Goal: Task Accomplishment & Management: Manage account settings

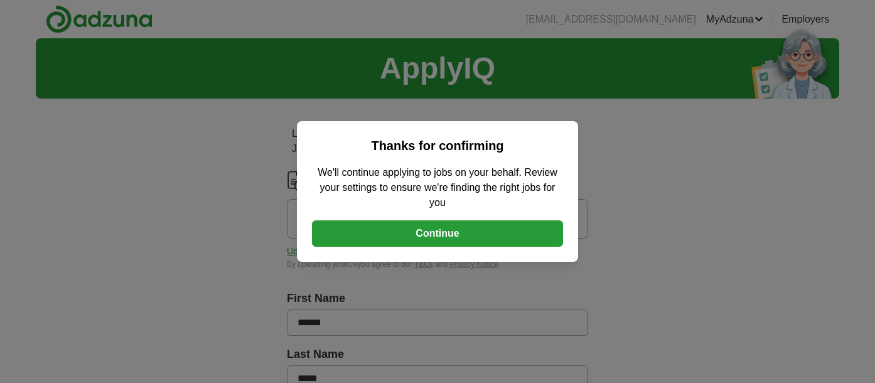
click at [437, 231] on button "Continue" at bounding box center [437, 233] width 251 height 26
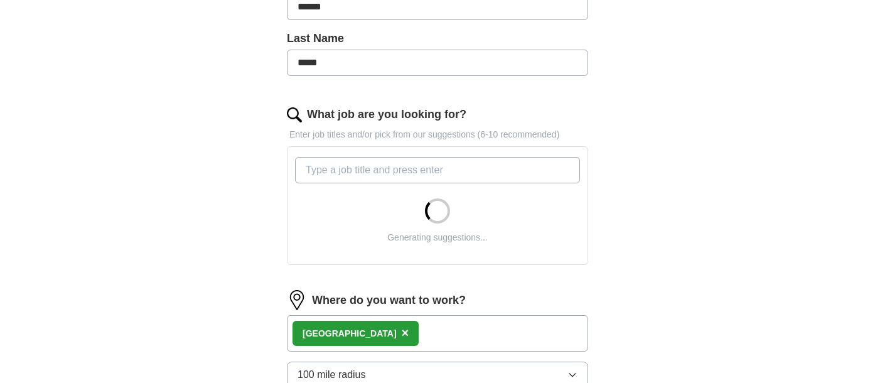
scroll to position [323, 0]
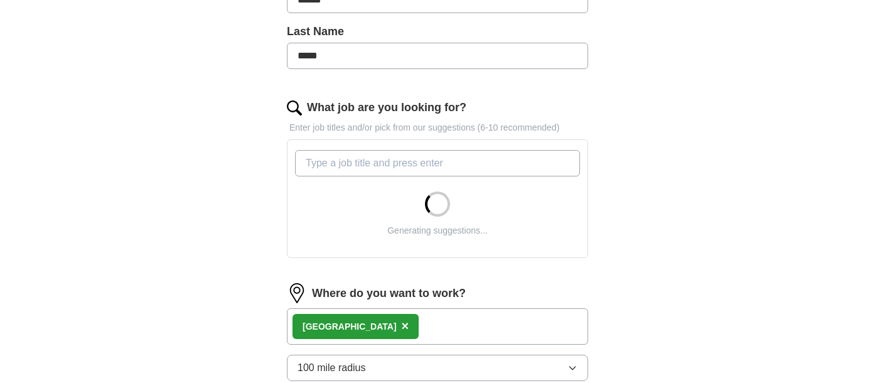
click at [402, 329] on span "×" at bounding box center [406, 326] width 8 height 14
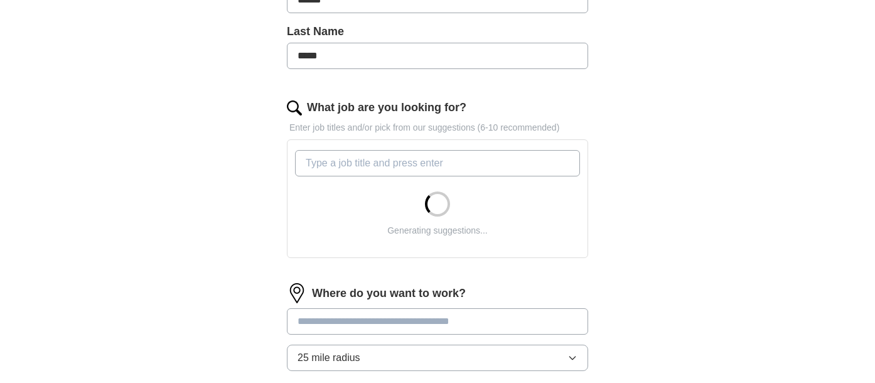
click at [493, 354] on form "Select a CV 20250710.1 AndrewSteelCV.pdf [DATE] 12:26 Upload a different CV By …" at bounding box center [437, 227] width 301 height 756
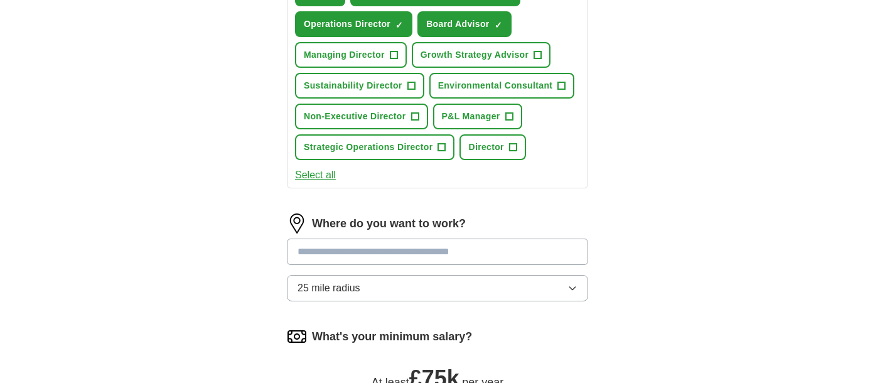
scroll to position [590, 0]
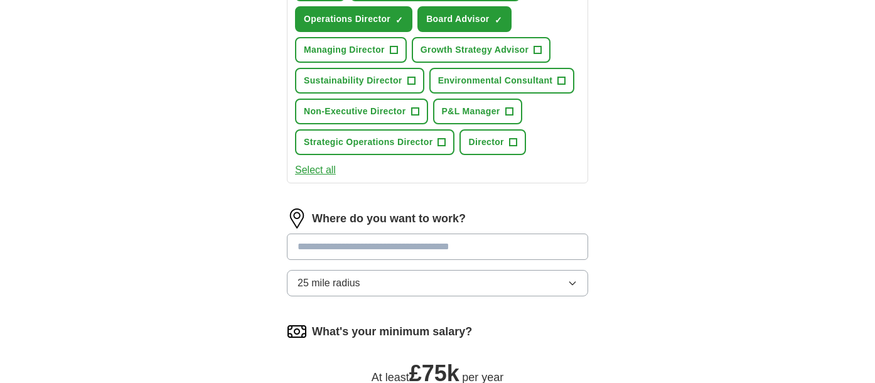
click at [499, 279] on button "25 mile radius" at bounding box center [437, 283] width 301 height 26
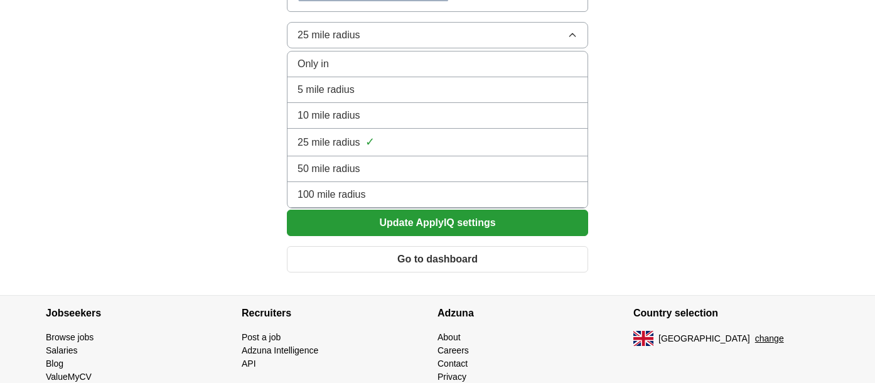
scroll to position [890, 0]
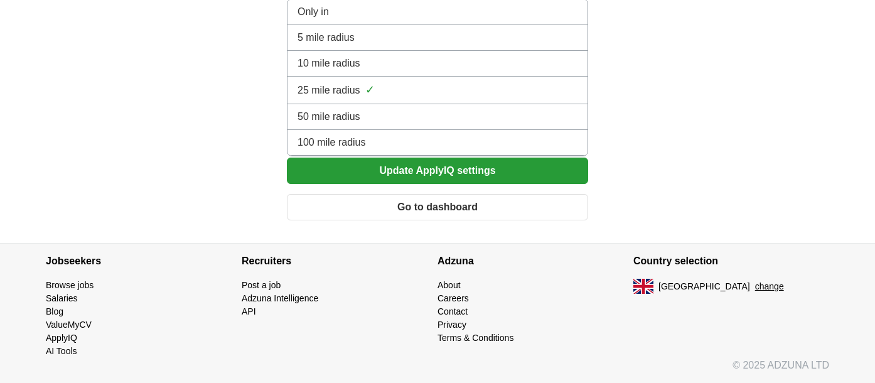
click at [346, 143] on span "100 mile radius" at bounding box center [332, 142] width 68 height 15
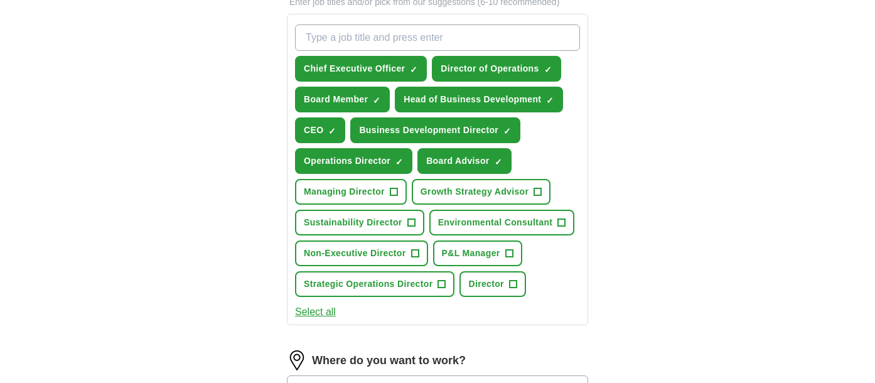
scroll to position [447, 0]
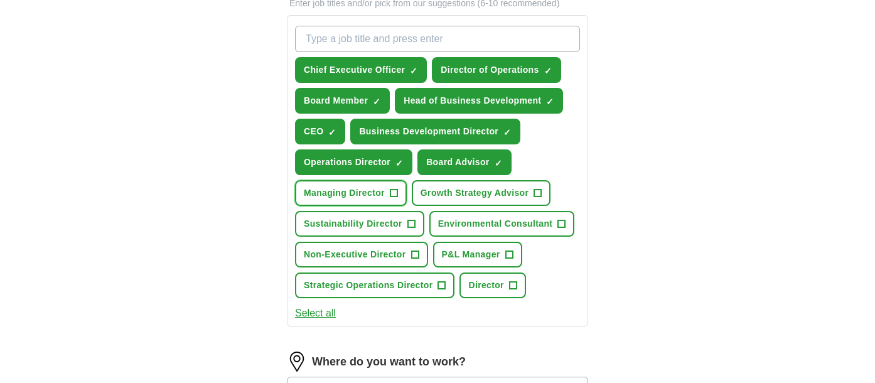
click at [395, 195] on span "+" at bounding box center [394, 193] width 8 height 10
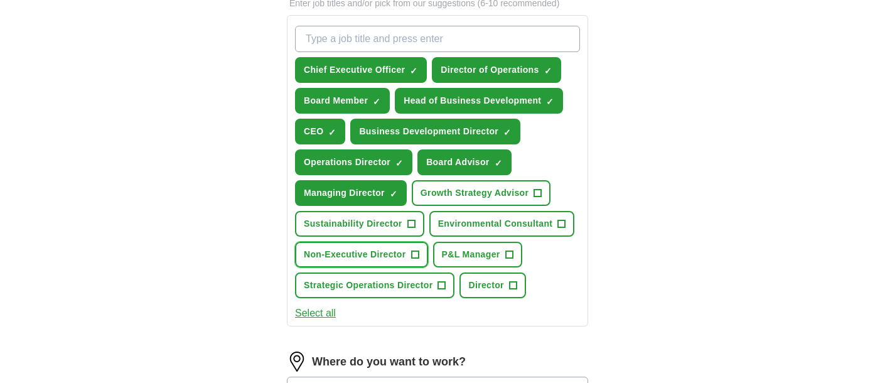
click at [414, 254] on span "+" at bounding box center [415, 255] width 8 height 10
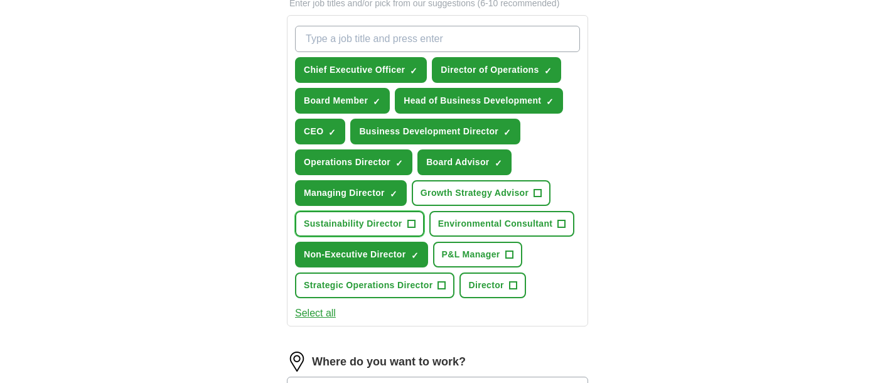
click at [410, 224] on span "+" at bounding box center [411, 224] width 8 height 10
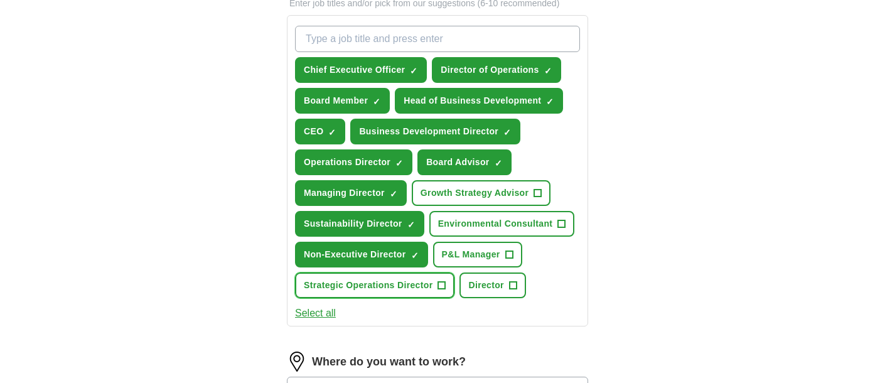
click at [443, 287] on span "+" at bounding box center [442, 286] width 8 height 10
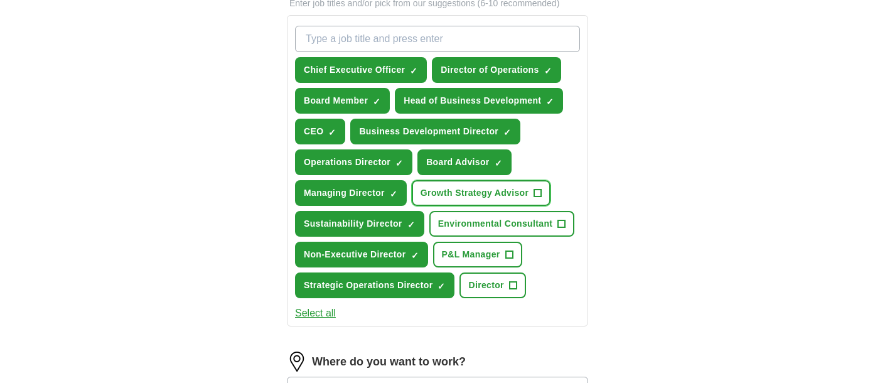
click at [539, 193] on span "+" at bounding box center [538, 193] width 8 height 10
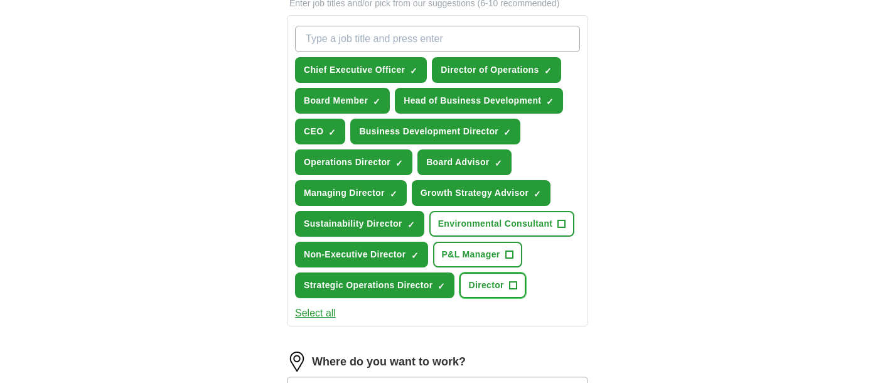
click at [514, 284] on span "+" at bounding box center [513, 286] width 8 height 10
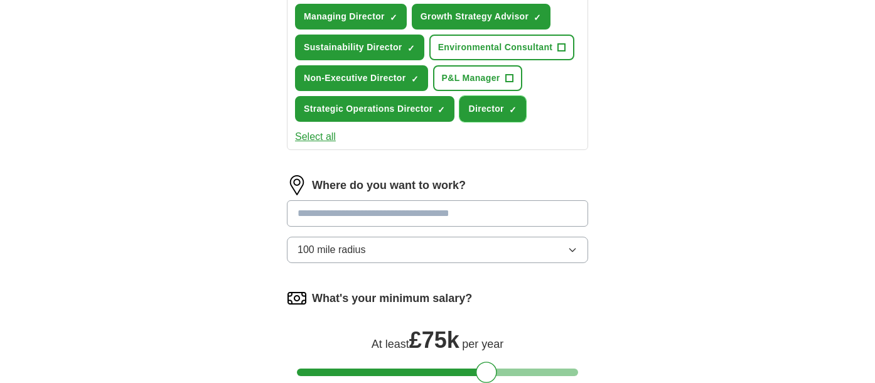
scroll to position [628, 0]
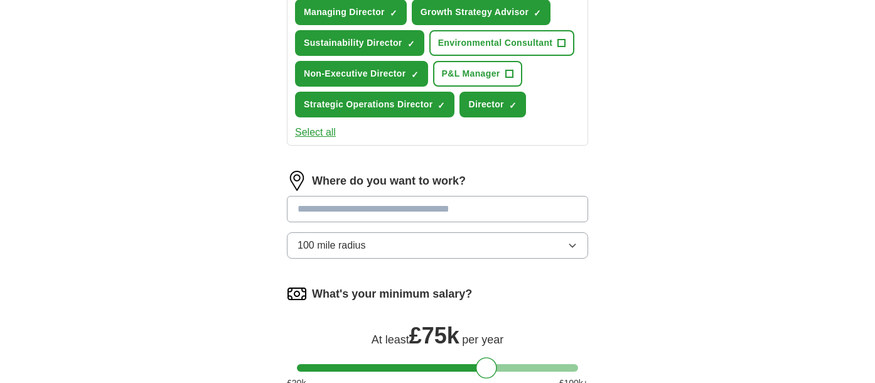
click at [456, 215] on input at bounding box center [437, 209] width 301 height 26
type input "*"
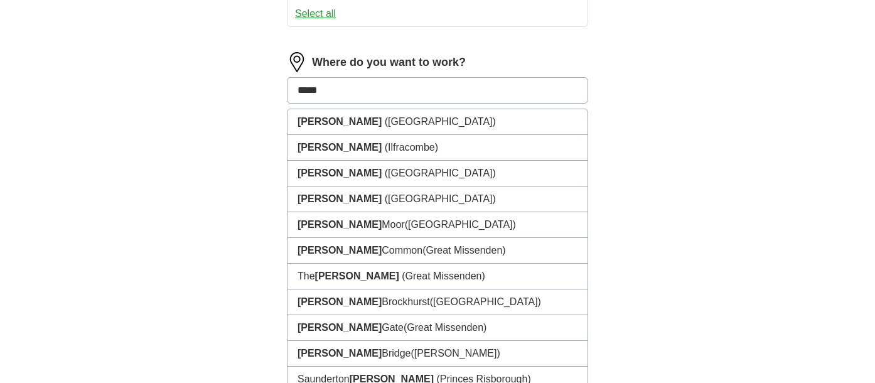
scroll to position [747, 0]
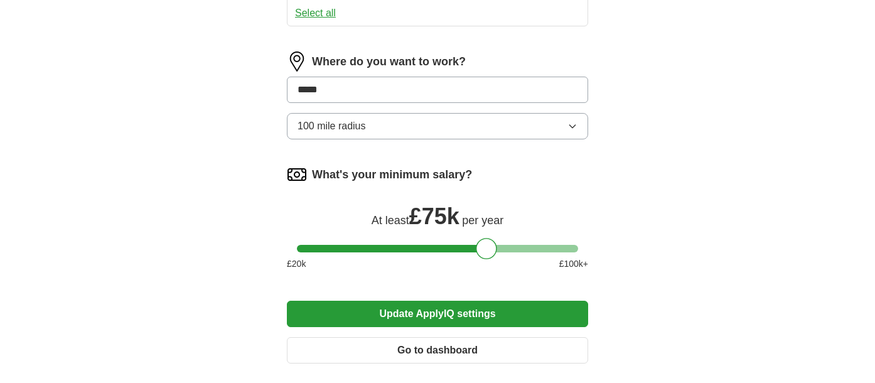
type input "****"
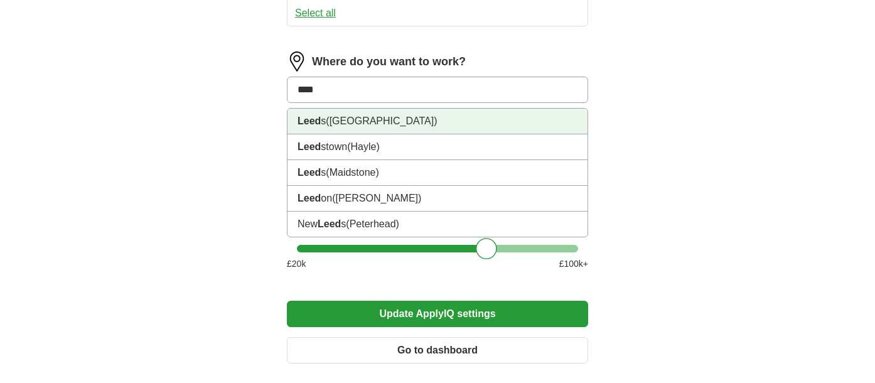
click at [372, 112] on li "Leed s ([GEOGRAPHIC_DATA])" at bounding box center [437, 122] width 300 height 26
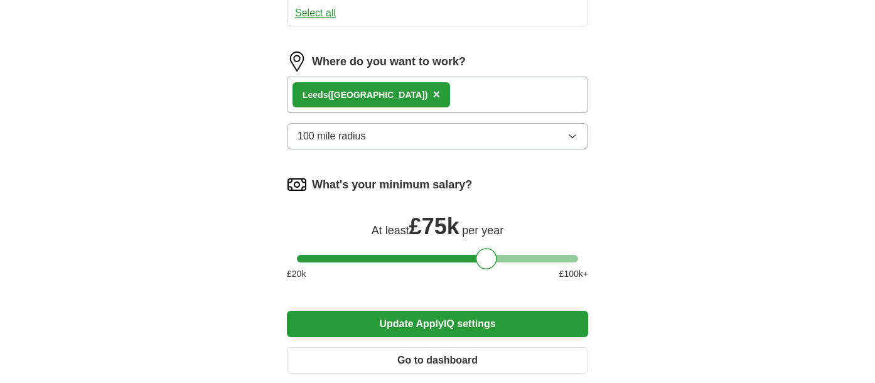
click at [449, 316] on button "Update ApplyIQ settings" at bounding box center [437, 324] width 301 height 26
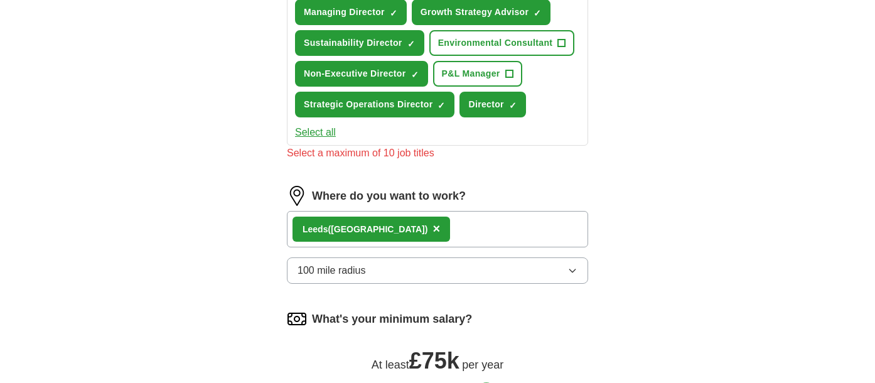
scroll to position [421, 0]
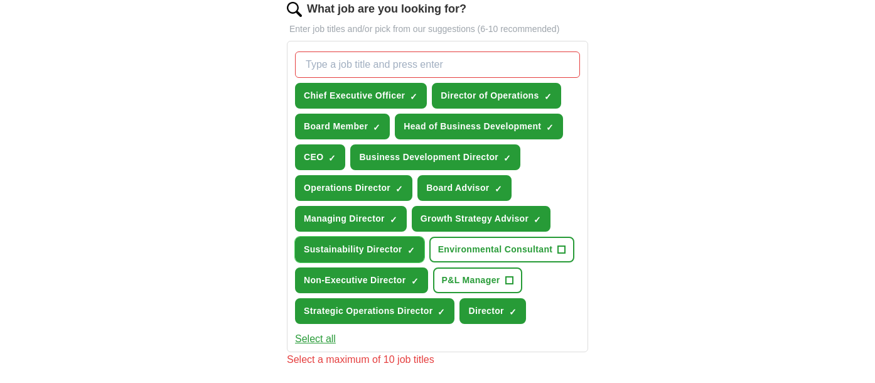
click at [0, 0] on span "×" at bounding box center [0, 0] width 0 height 0
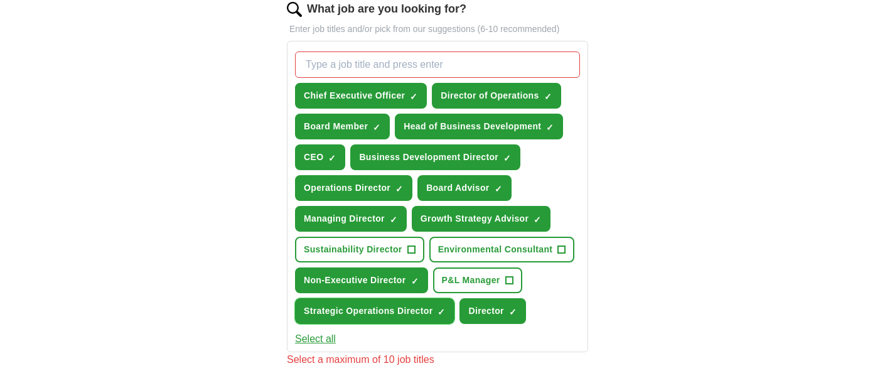
click at [0, 0] on span "×" at bounding box center [0, 0] width 0 height 0
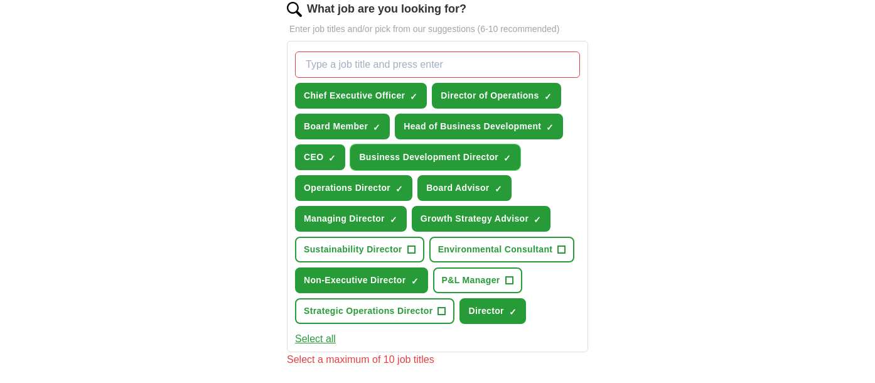
click at [0, 0] on span "×" at bounding box center [0, 0] width 0 height 0
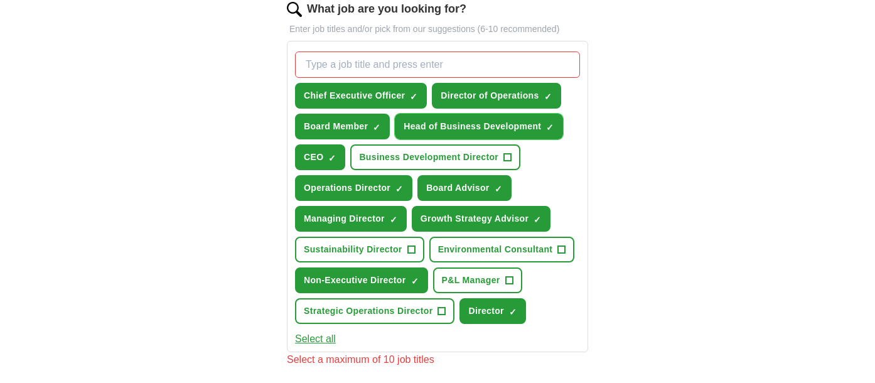
click at [0, 0] on span "×" at bounding box center [0, 0] width 0 height 0
